Goal: Check status: Check status

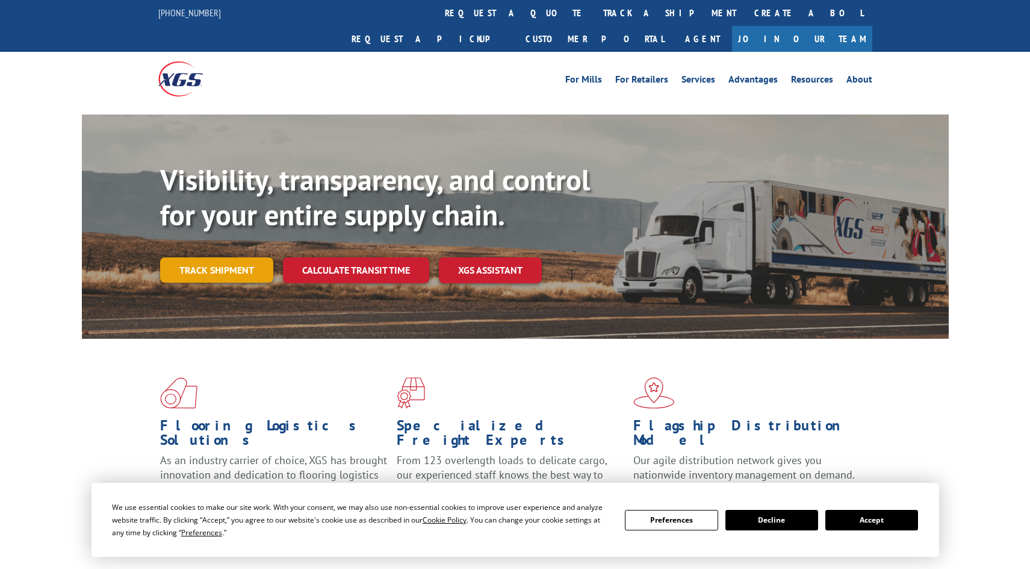
click at [202, 257] on link "Track shipment" at bounding box center [216, 269] width 113 height 25
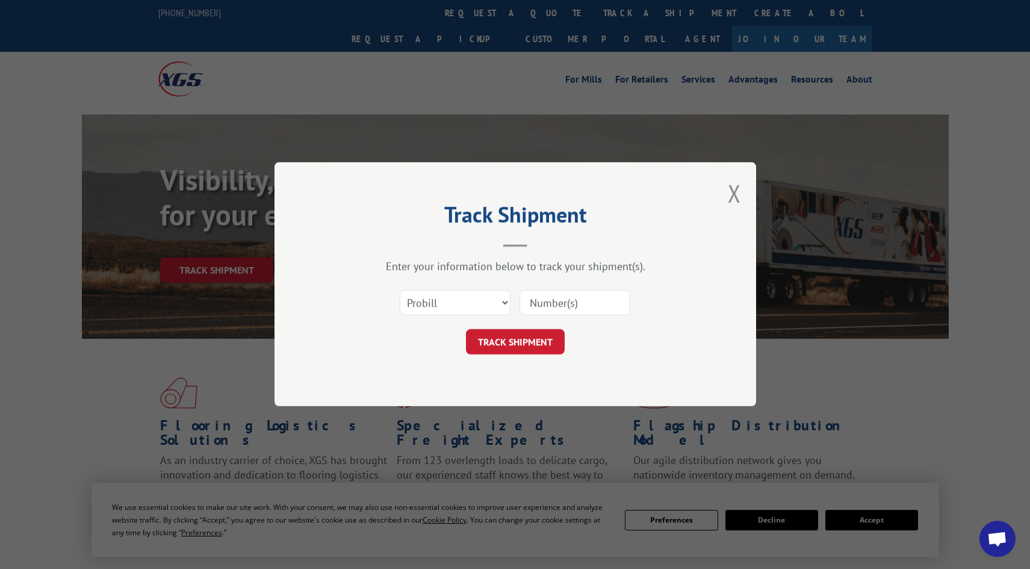
click at [556, 306] on input at bounding box center [575, 302] width 111 height 25
paste input "15340049"
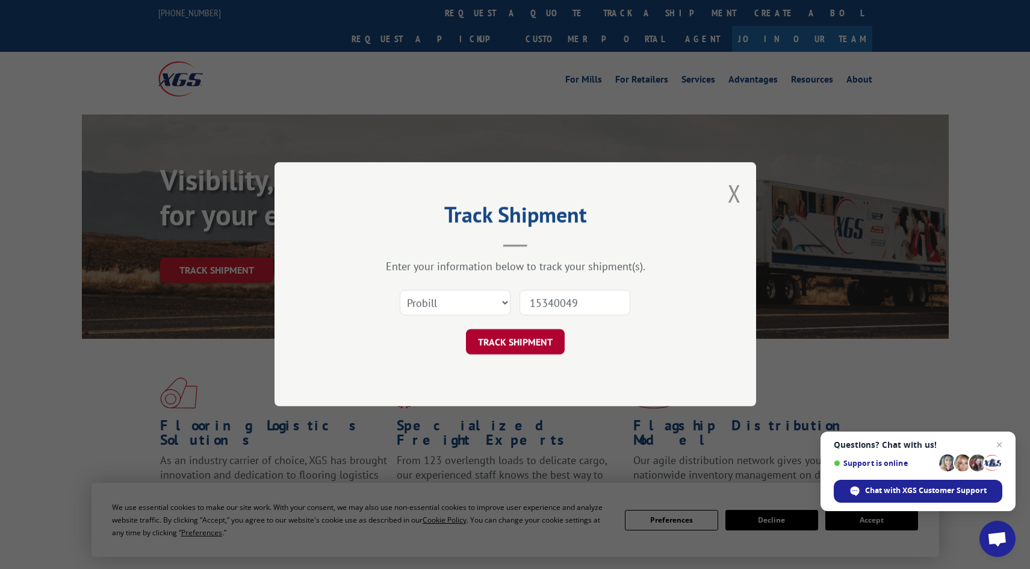
type input "15340049"
click at [515, 340] on button "TRACK SHIPMENT" at bounding box center [515, 341] width 99 height 25
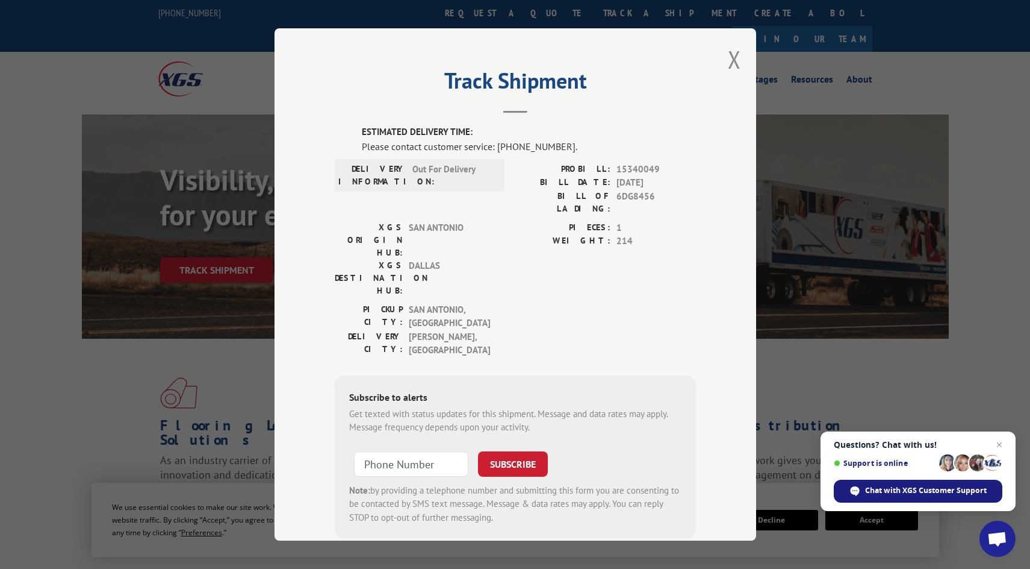
click at [900, 494] on span "Chat with XGS Customer Support" at bounding box center [926, 490] width 122 height 11
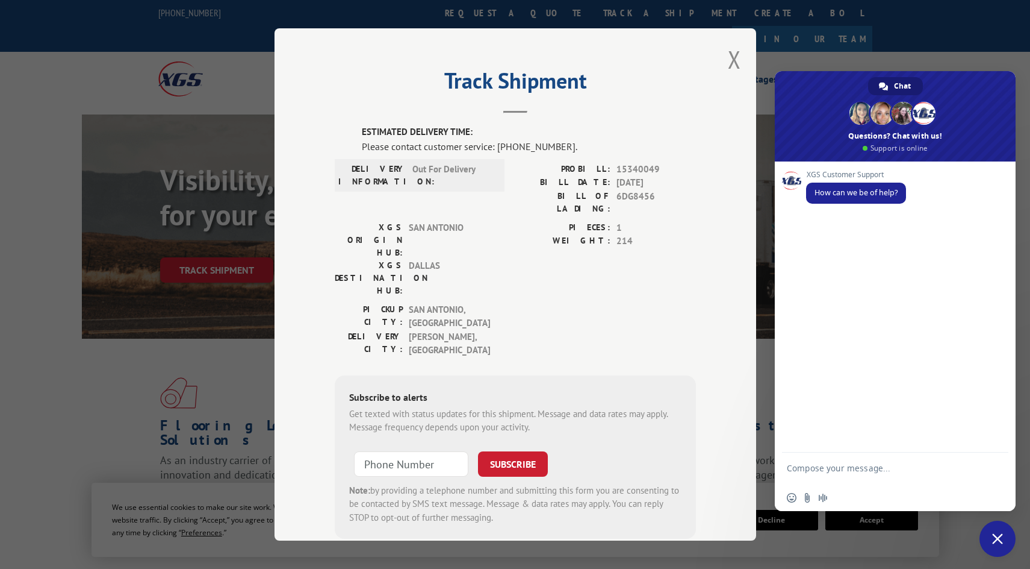
click at [879, 460] on form at bounding box center [882, 469] width 190 height 34
click at [867, 467] on textarea "Compose your message..." at bounding box center [882, 474] width 190 height 22
paste textarea "15340049"
type textarea "tracking of 15340049"
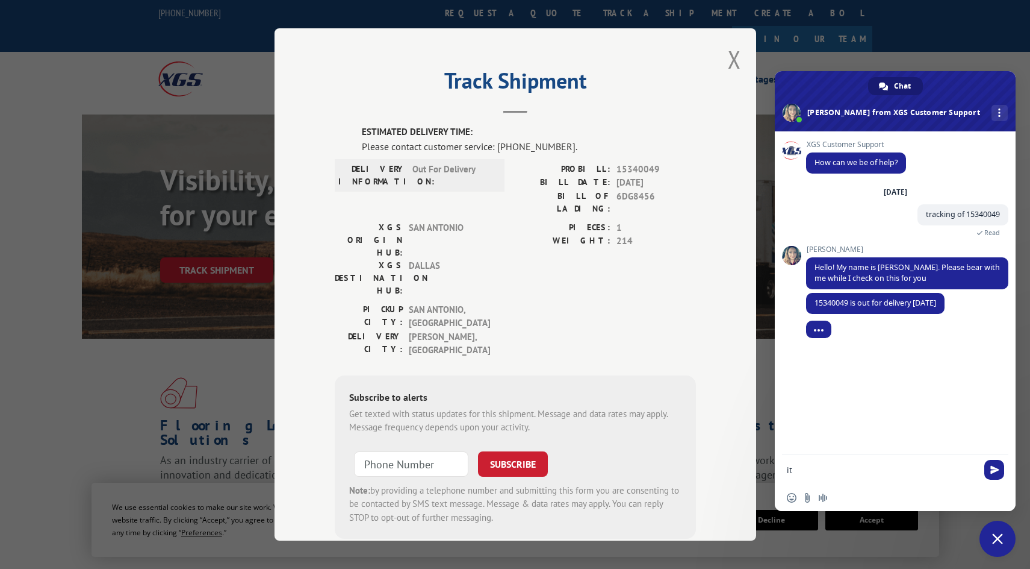
type textarea "i"
type textarea "ETA please on when it will be here?"
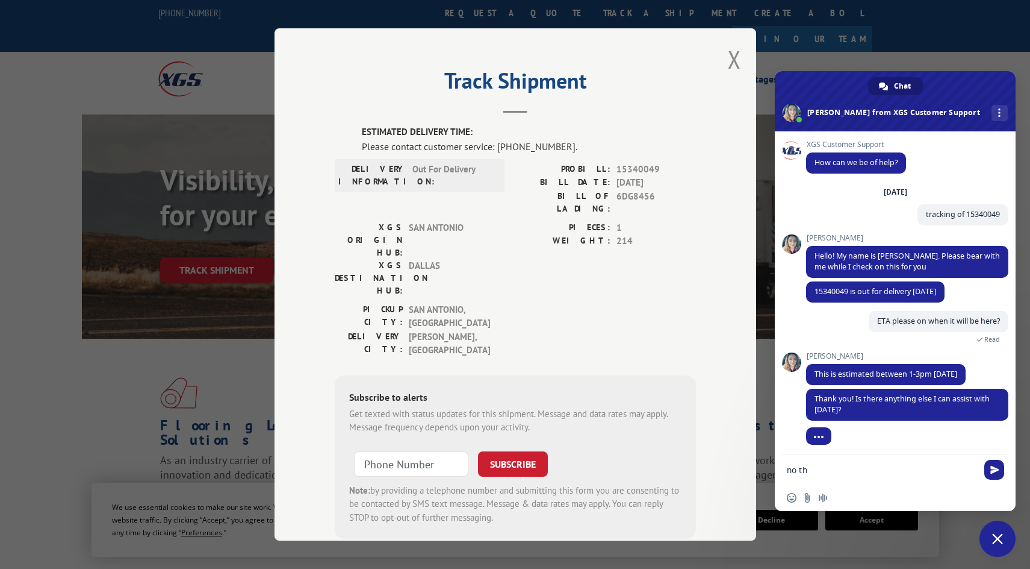
scroll to position [4, 0]
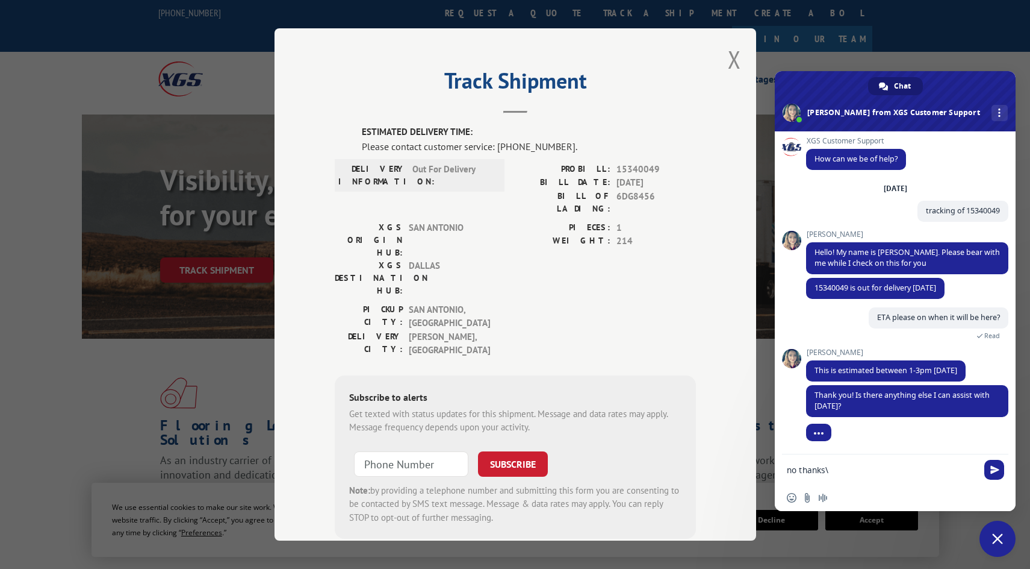
type textarea "no thanks"
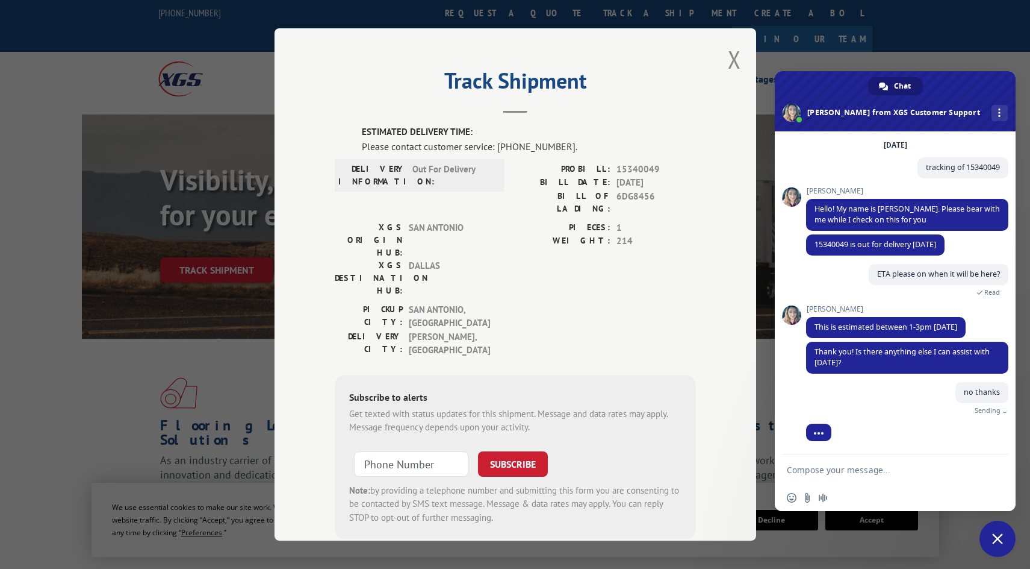
scroll to position [33, 0]
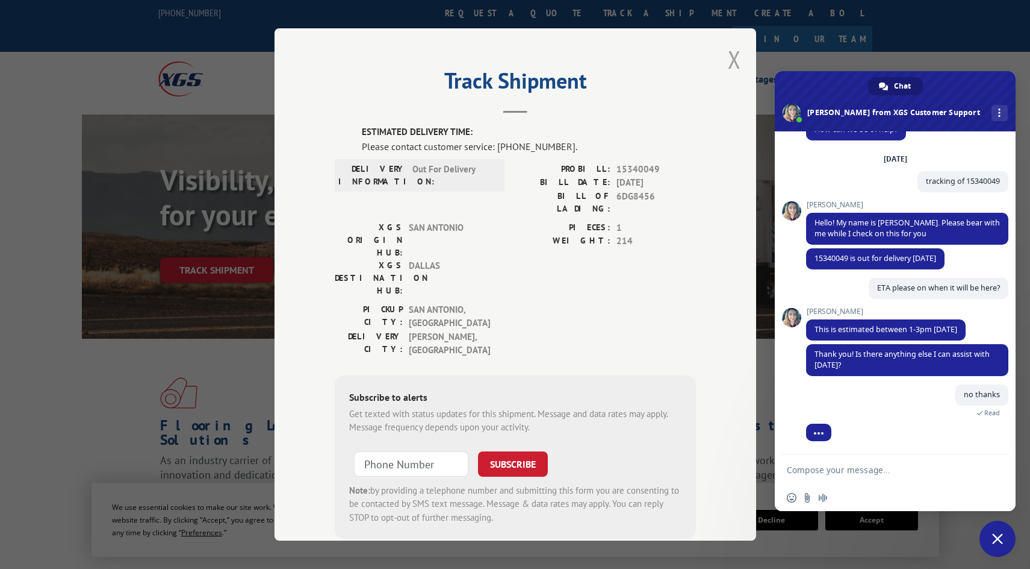
click at [728, 59] on button "Close modal" at bounding box center [734, 59] width 13 height 32
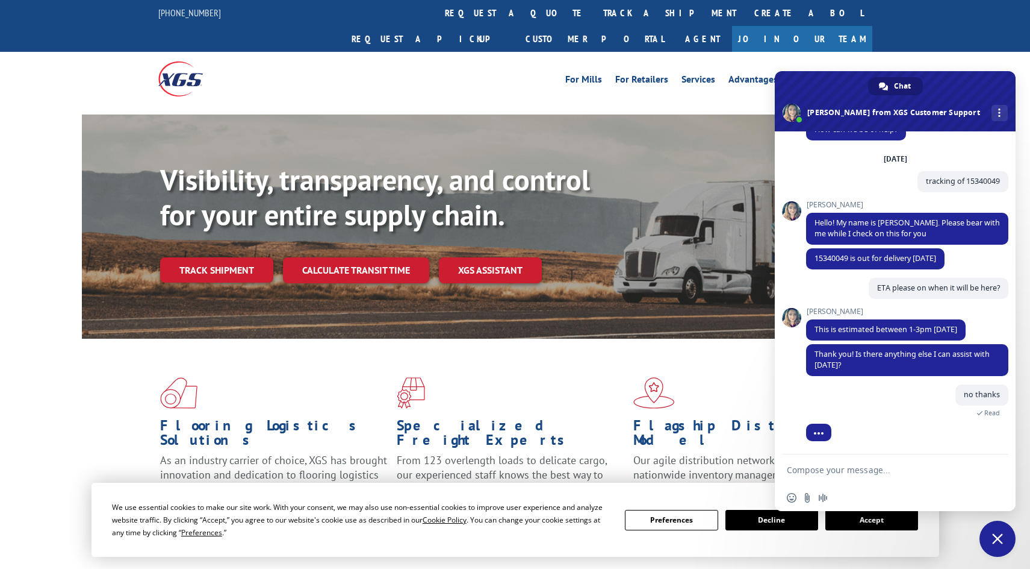
click at [594, 15] on link "track a shipment" at bounding box center [669, 13] width 151 height 26
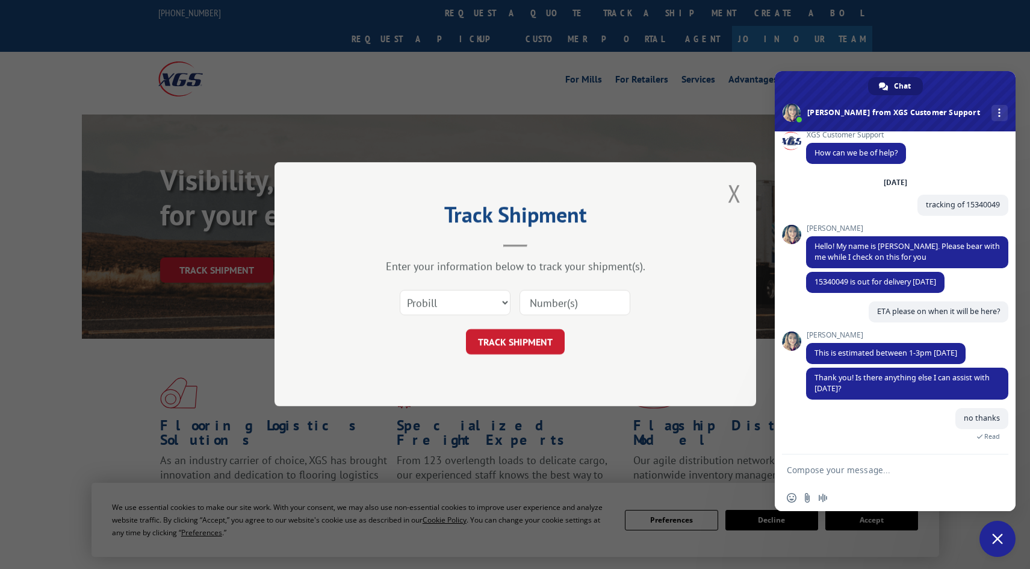
scroll to position [47, 0]
